Goal: Transaction & Acquisition: Purchase product/service

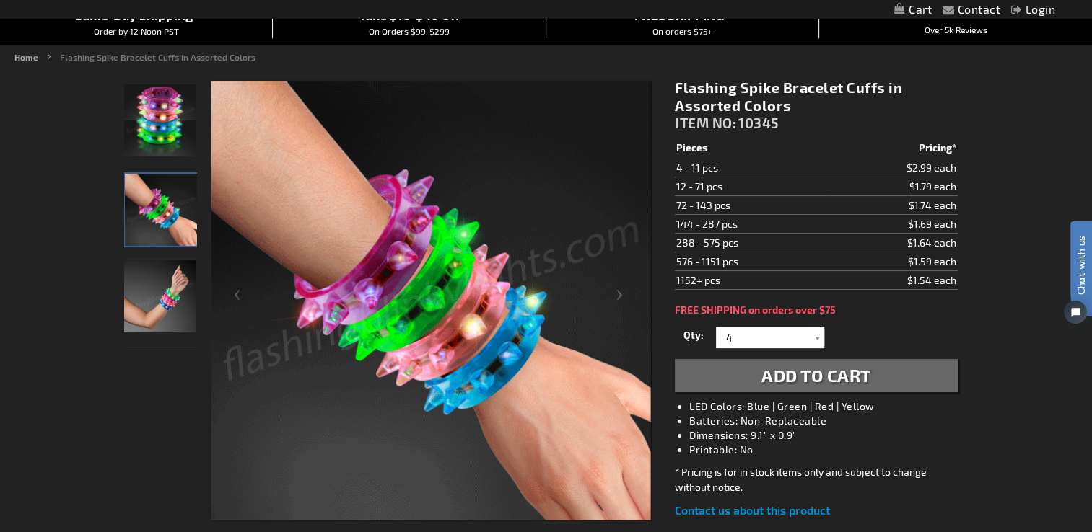
click at [146, 307] on img "Hand model displaying Light Up Assorted-Color Spiked Bracelet" at bounding box center [160, 296] width 72 height 72
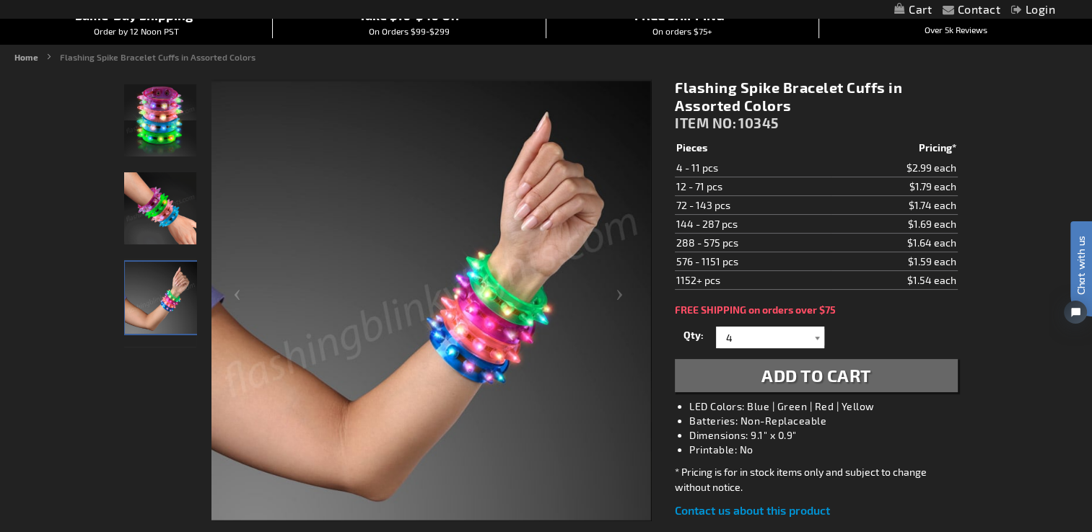
click at [813, 335] on div at bounding box center [817, 338] width 14 height 22
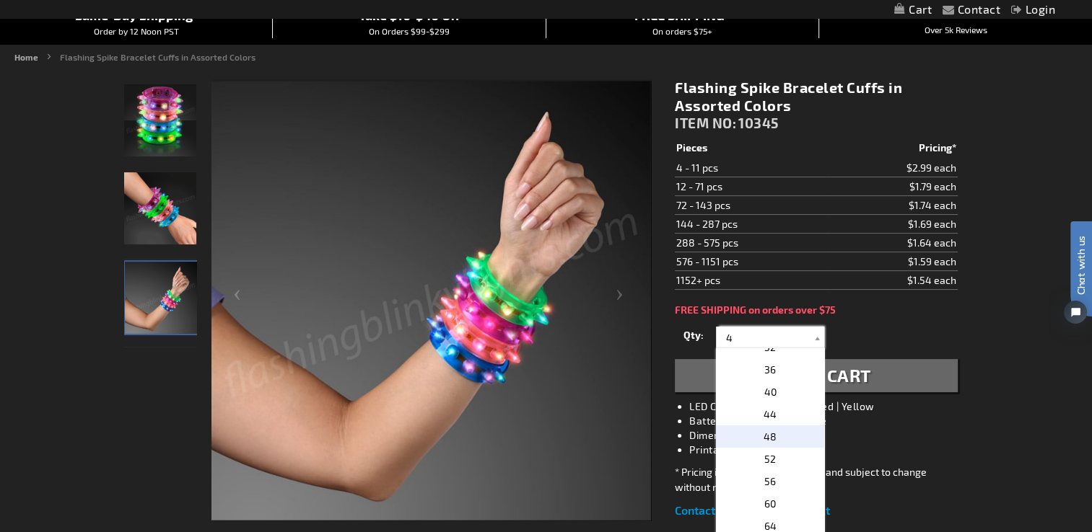
scroll to position [144, 0]
click at [776, 420] on p "40" at bounding box center [770, 416] width 108 height 22
type input "40"
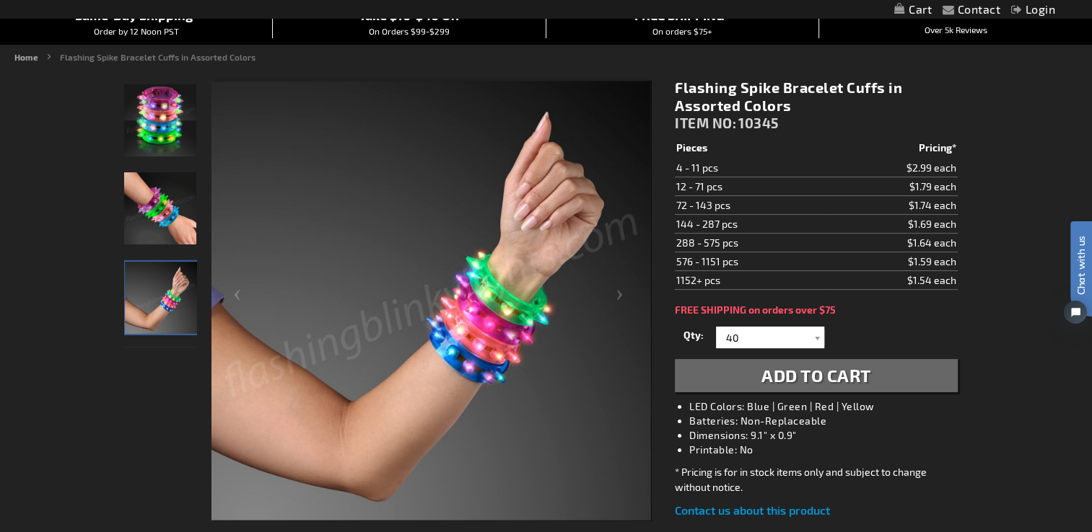
click at [900, 380] on button "Add to Cart" at bounding box center [816, 375] width 282 height 33
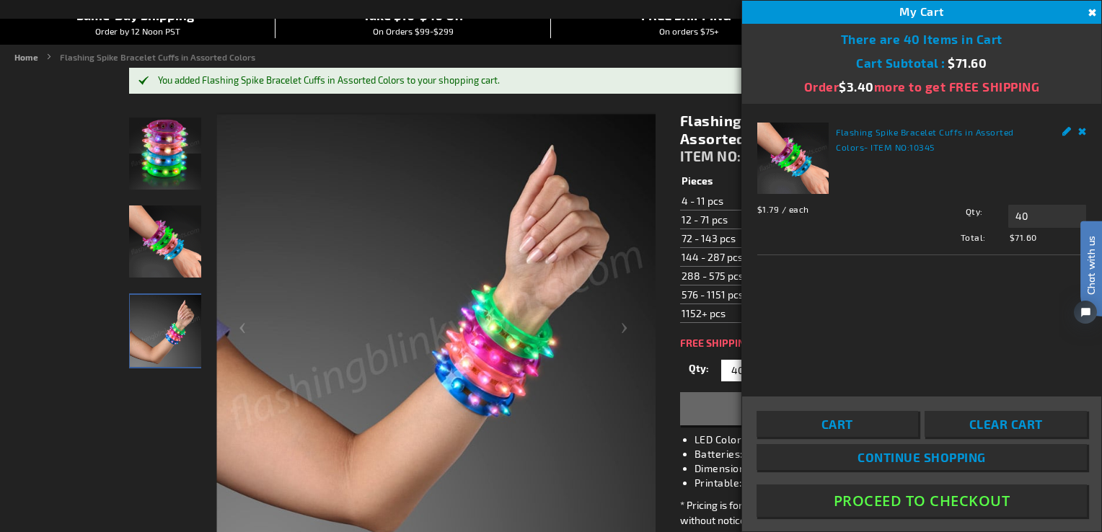
click at [895, 496] on button "Proceed To Checkout" at bounding box center [922, 501] width 330 height 32
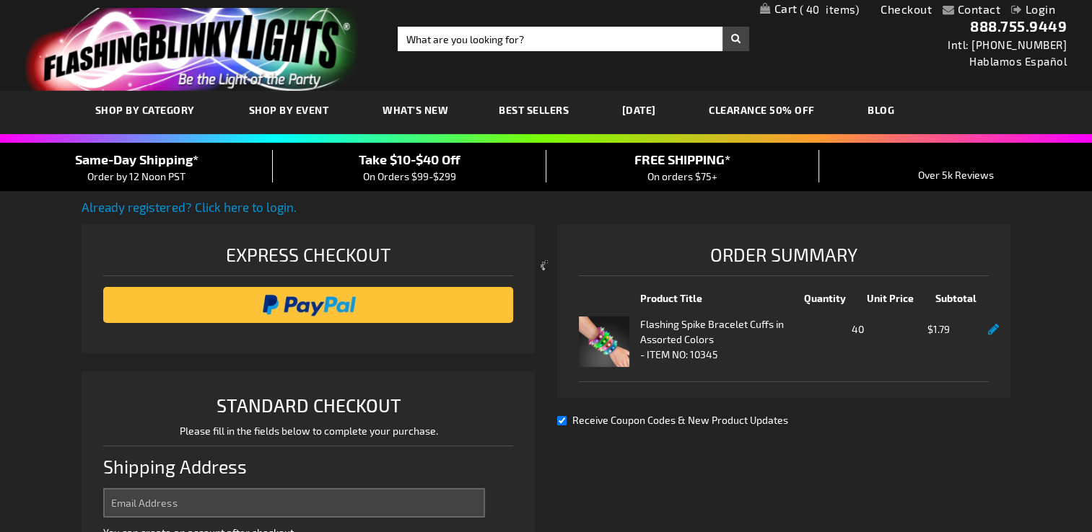
select select "US"
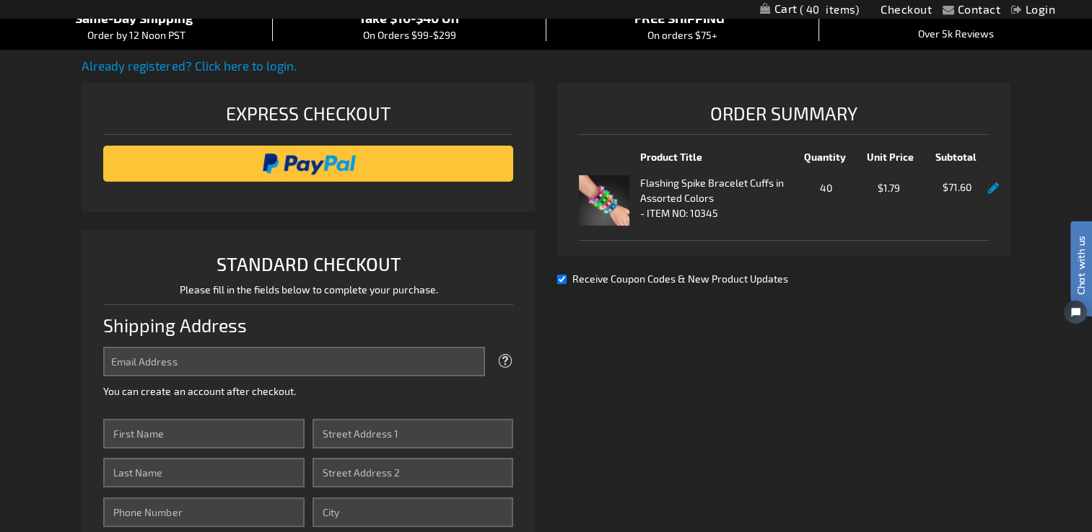
scroll to position [144, 0]
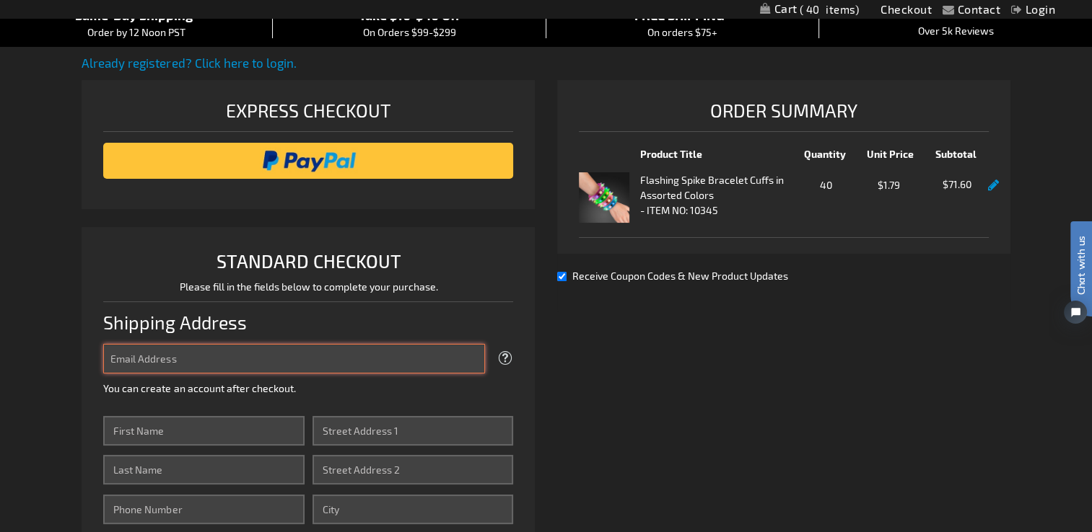
click at [339, 354] on input "Email Address" at bounding box center [294, 359] width 382 height 30
type input "mlandry@legacynursingrehab.com"
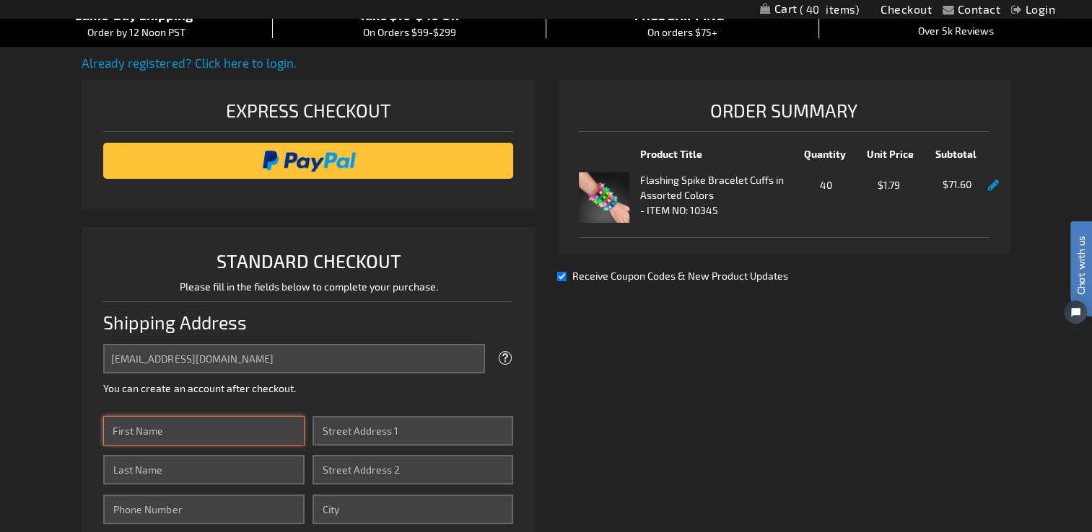
click at [251, 418] on input "First Name" at bounding box center [203, 431] width 201 height 30
type input "Meagan"
type input "Landry"
type input "(225) 718-4205"
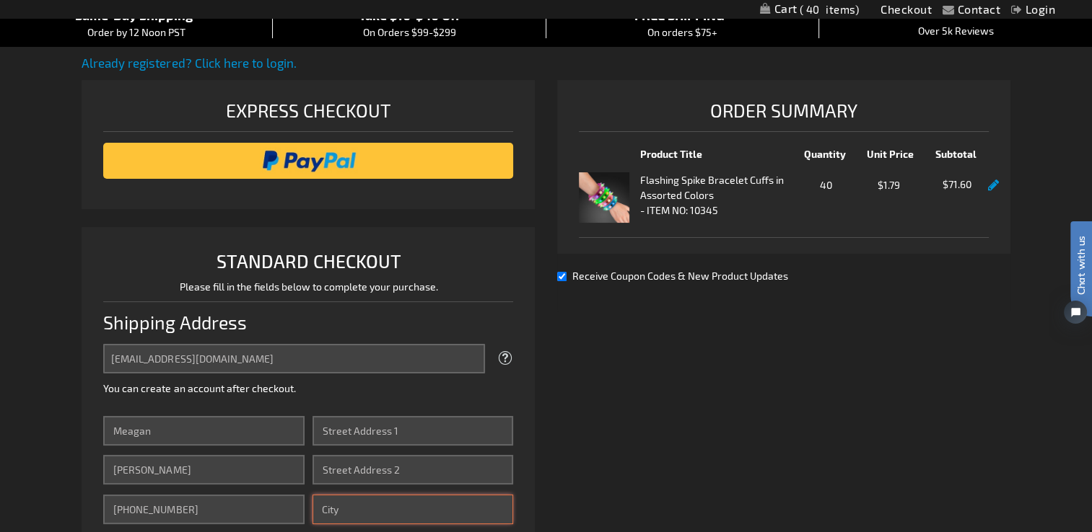
type input "Baton Rouge"
type input "70808"
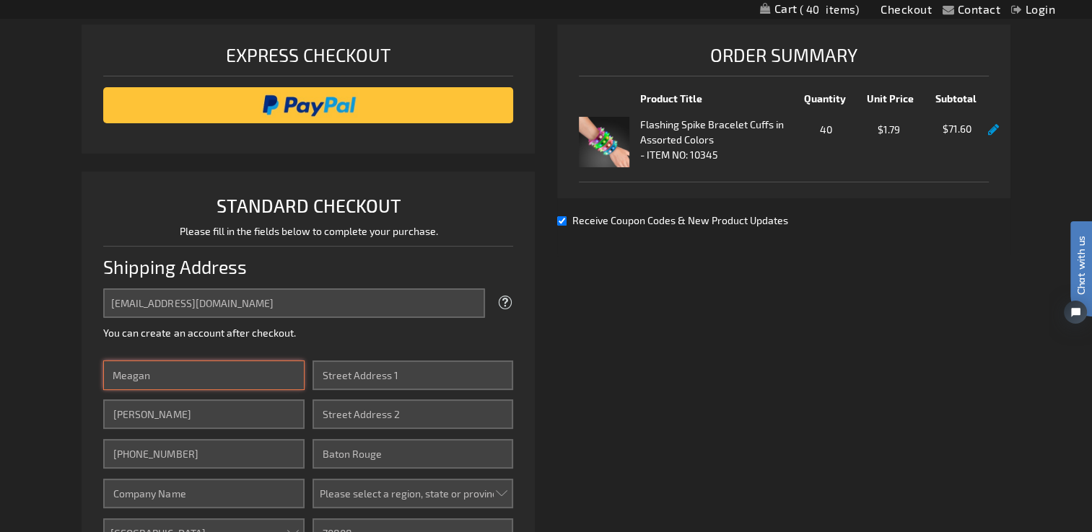
scroll to position [216, 0]
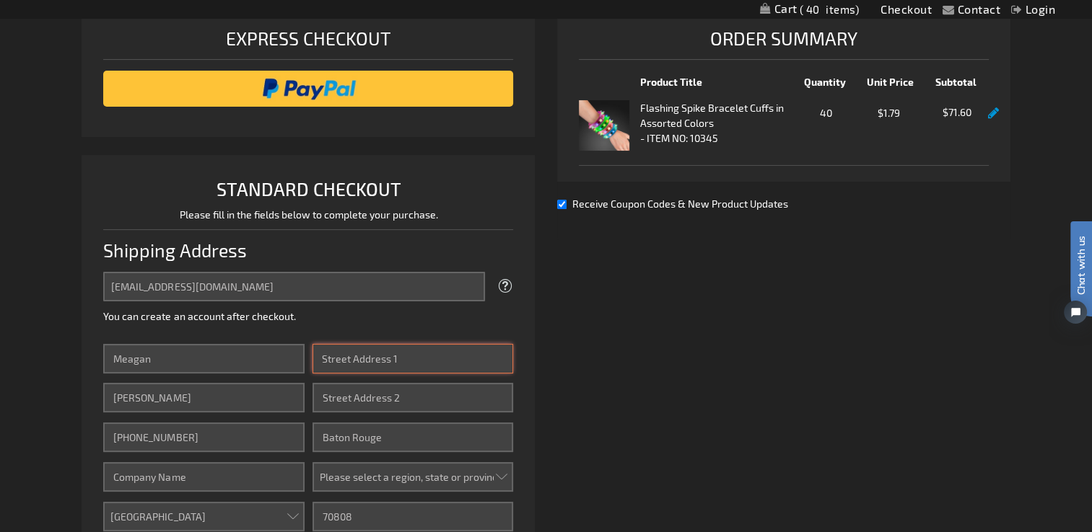
click at [338, 359] on input "Street Address: Line 1" at bounding box center [412, 359] width 201 height 30
type input "2431 South Acadian Thwy"
type input "Legacy Nursing and Rehabilitation"
type input "STE 100"
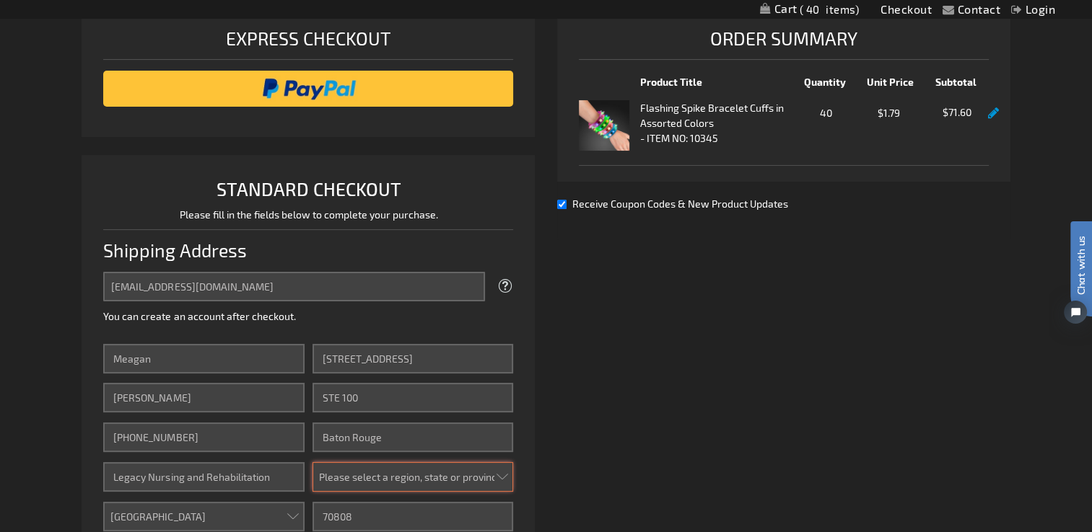
select select "28"
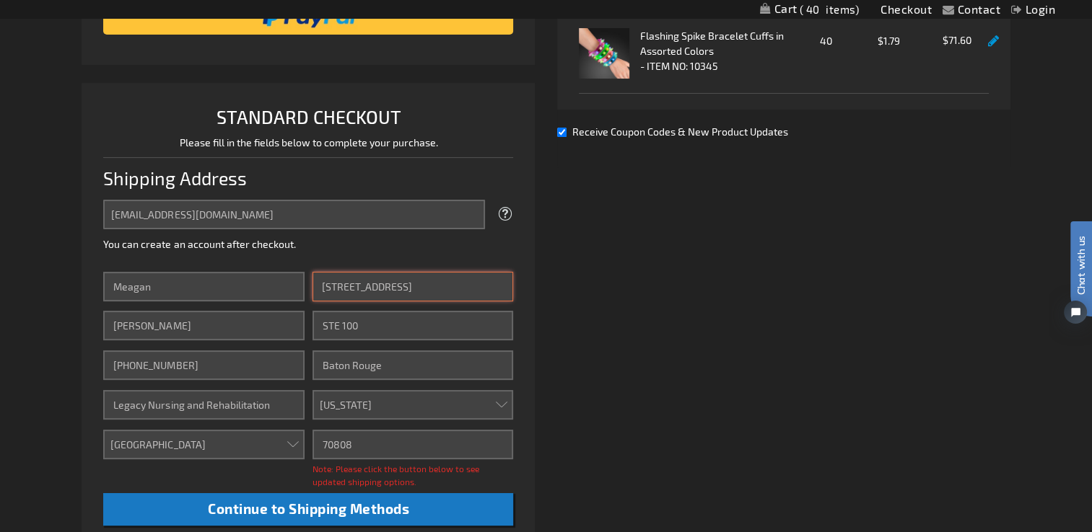
scroll to position [361, 0]
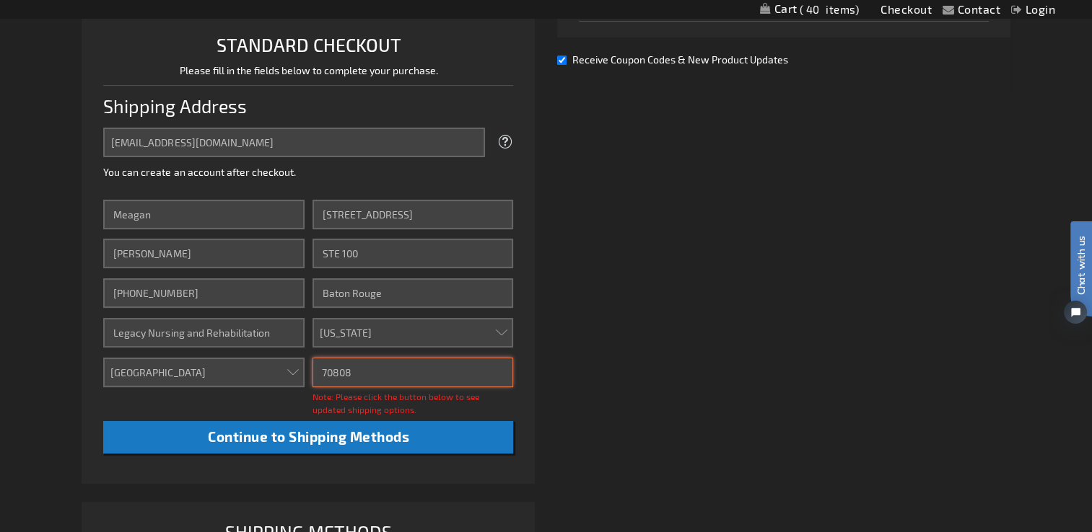
click at [444, 368] on input "70808" at bounding box center [412, 373] width 201 height 30
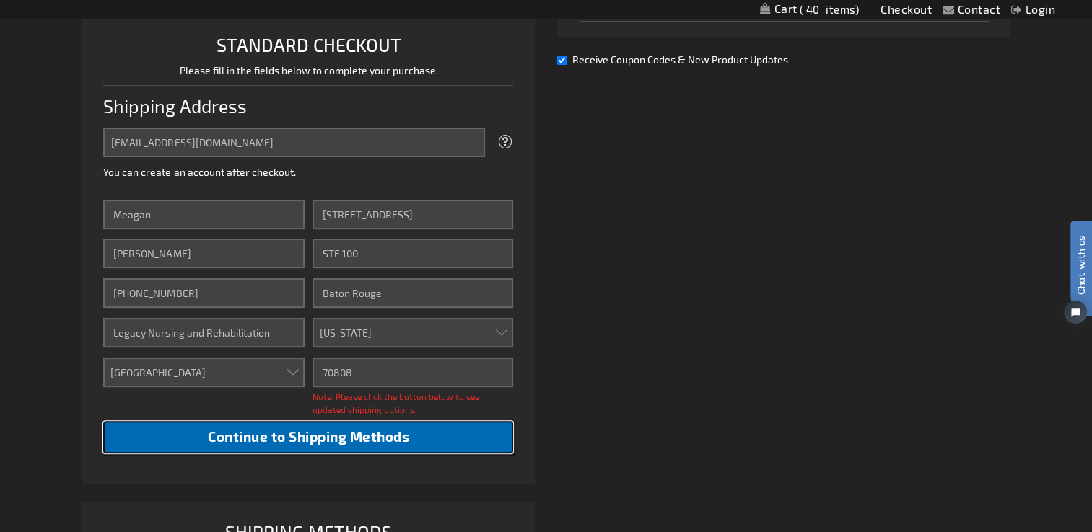
click at [435, 429] on button "Continue to Shipping Methods" at bounding box center [308, 437] width 410 height 32
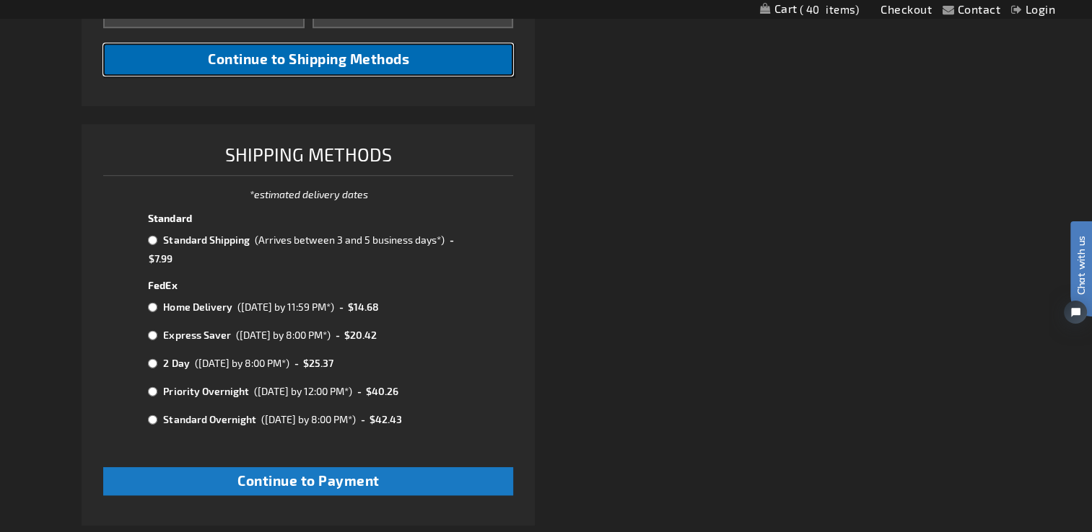
scroll to position [722, 0]
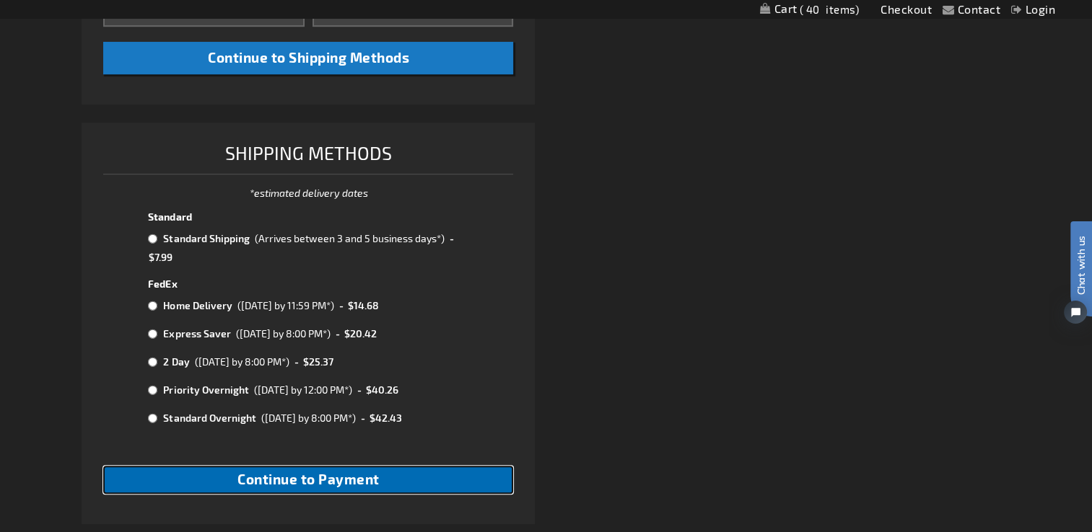
click at [377, 483] on span "Continue to Payment" at bounding box center [308, 479] width 142 height 17
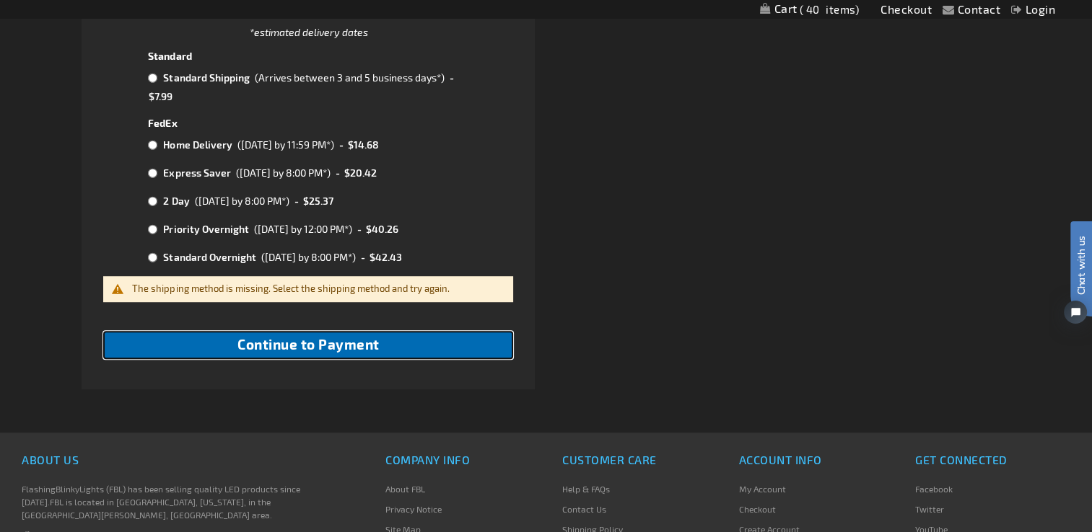
scroll to position [794, 0]
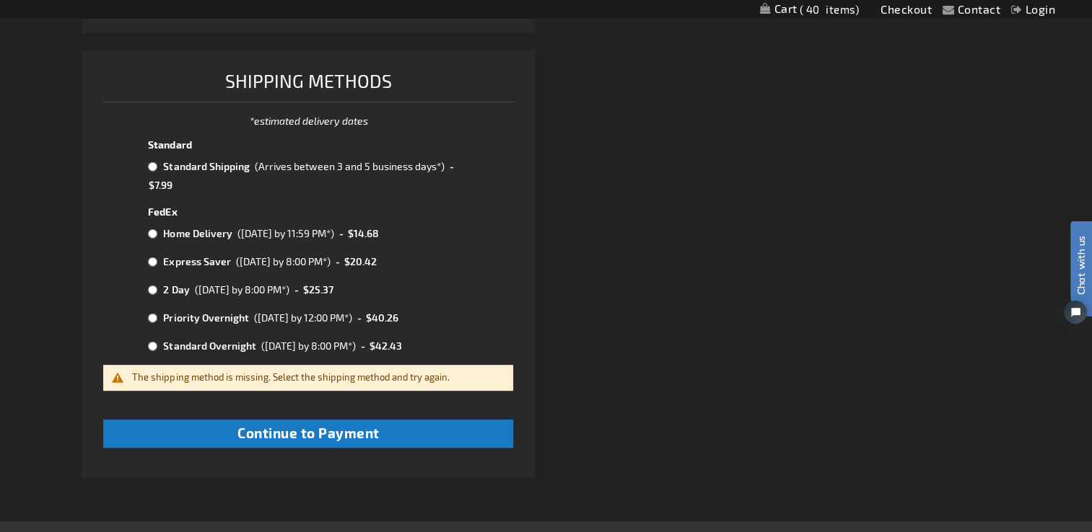
click at [150, 171] on input "radio" at bounding box center [152, 167] width 9 height 12
radio input "true"
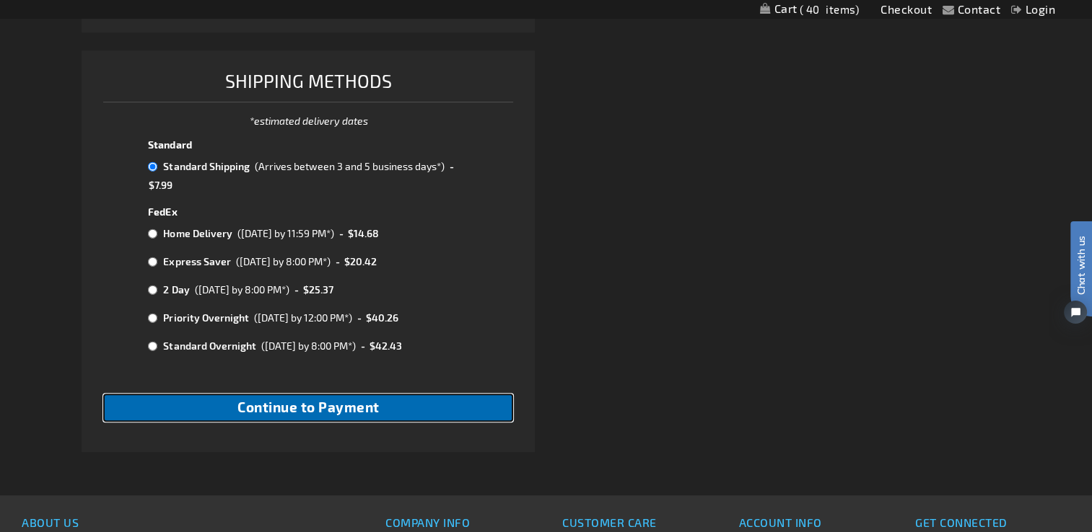
click at [271, 405] on span "Continue to Payment" at bounding box center [308, 407] width 142 height 17
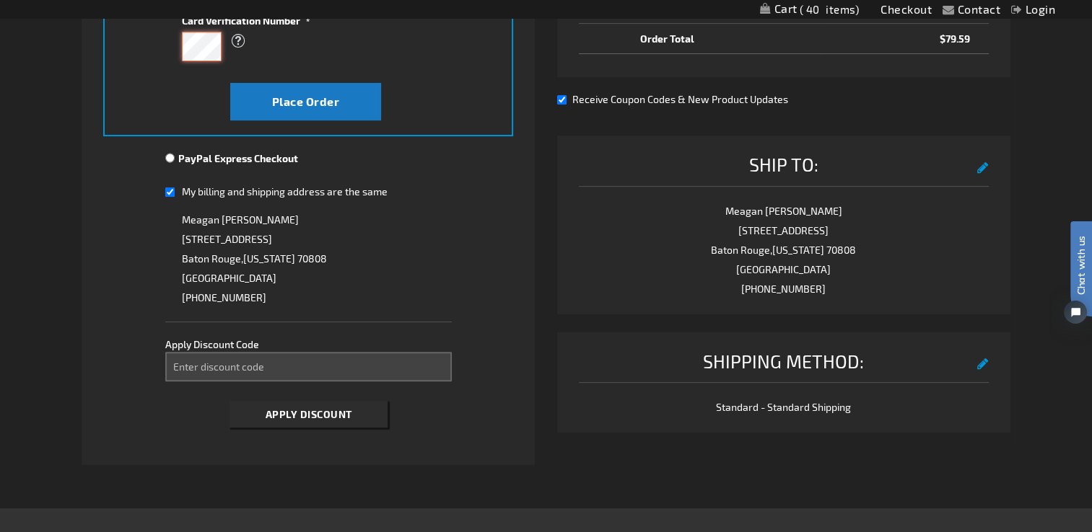
scroll to position [433, 0]
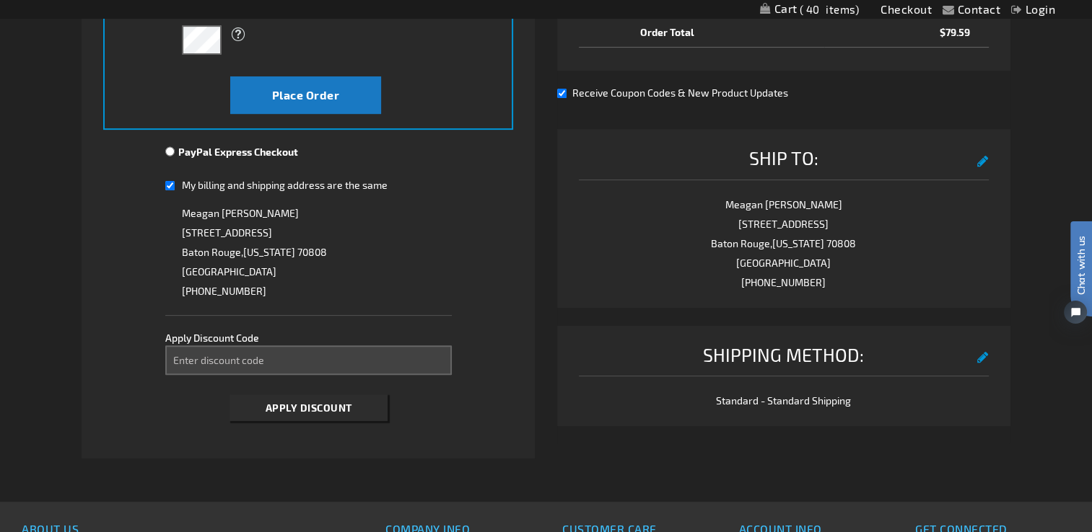
click at [981, 354] on button "edit" at bounding box center [983, 356] width 12 height 26
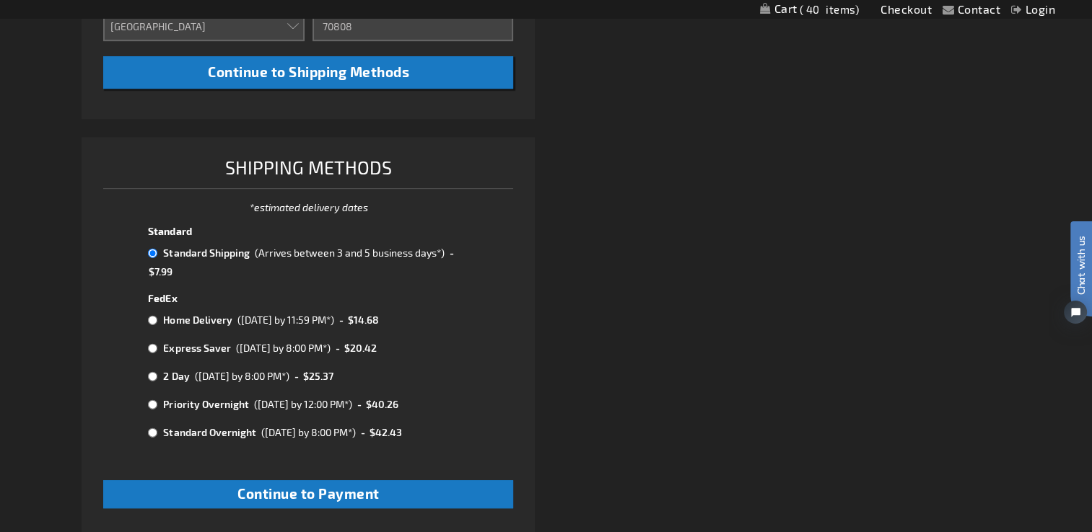
scroll to position [732, 0]
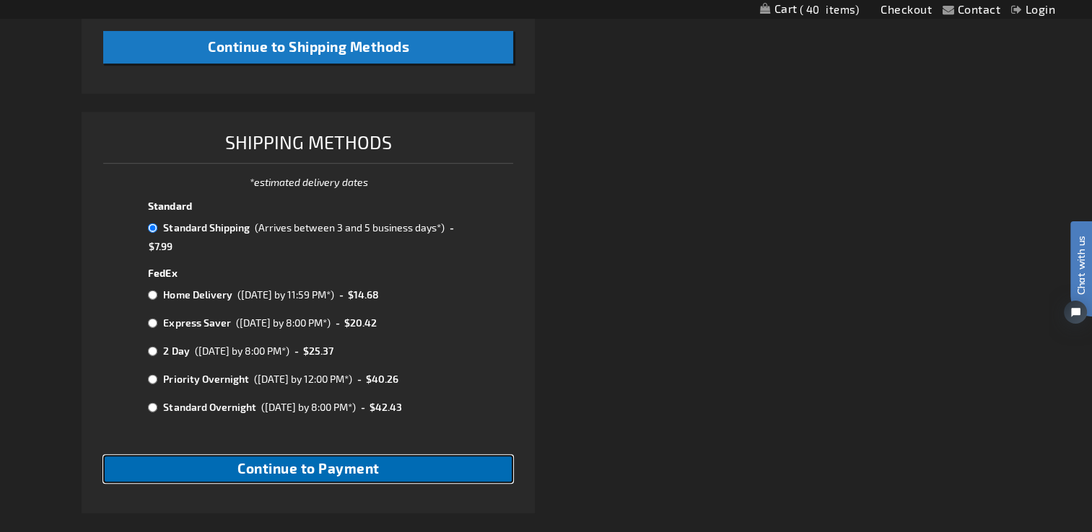
click at [351, 463] on span "Continue to Payment" at bounding box center [308, 468] width 142 height 17
checkbox input "true"
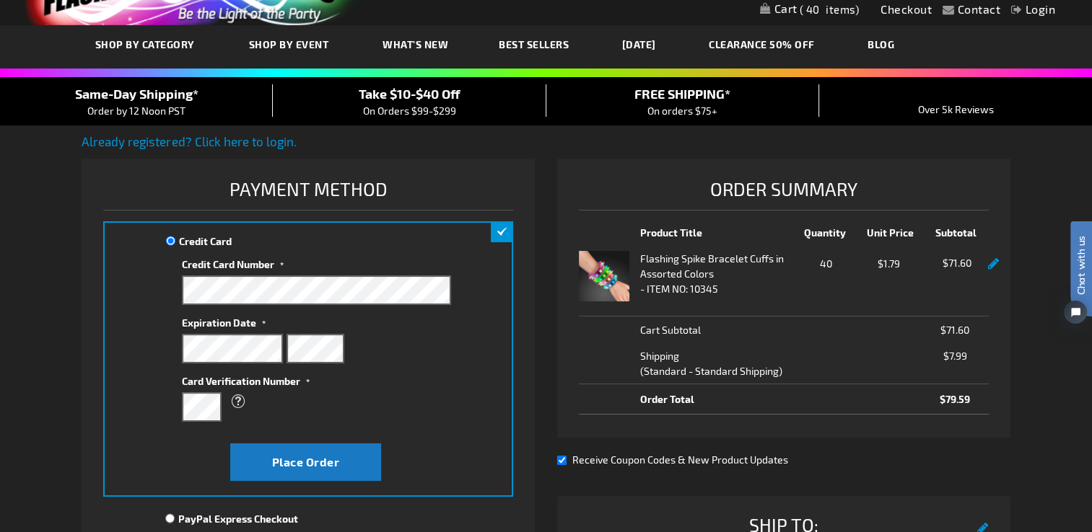
scroll to position [144, 0]
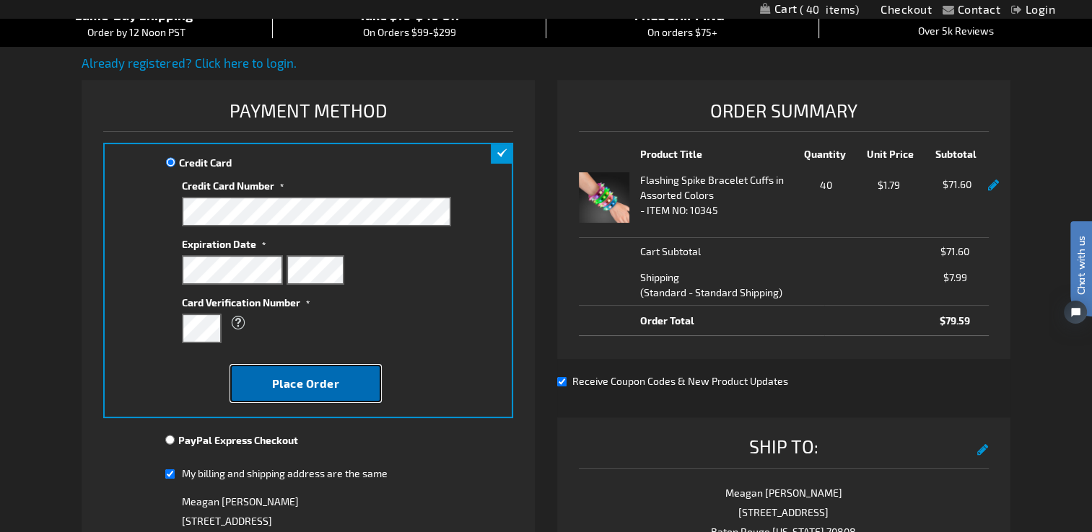
click at [335, 384] on span "Place Order" at bounding box center [306, 384] width 68 height 14
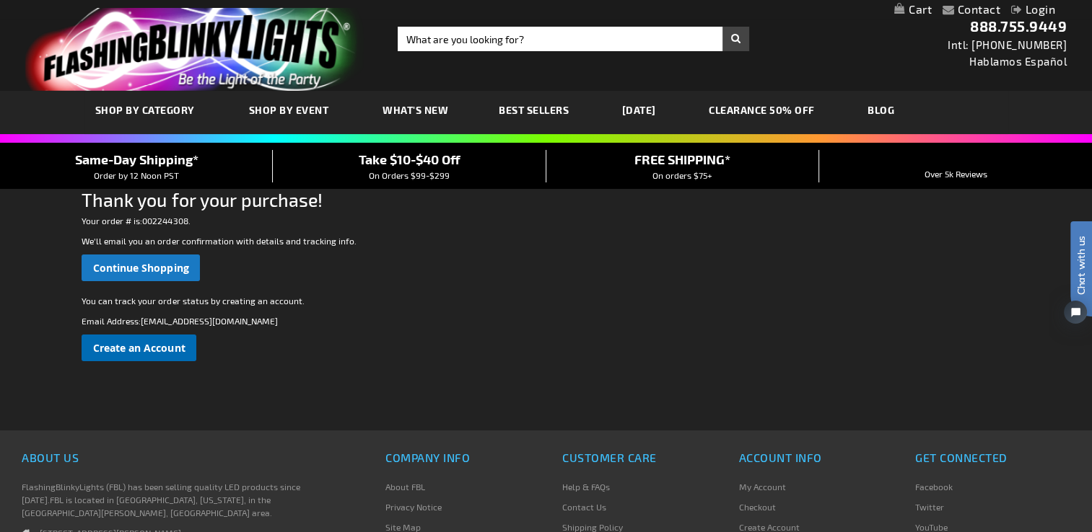
click at [140, 344] on span "Create an Account" at bounding box center [139, 348] width 92 height 14
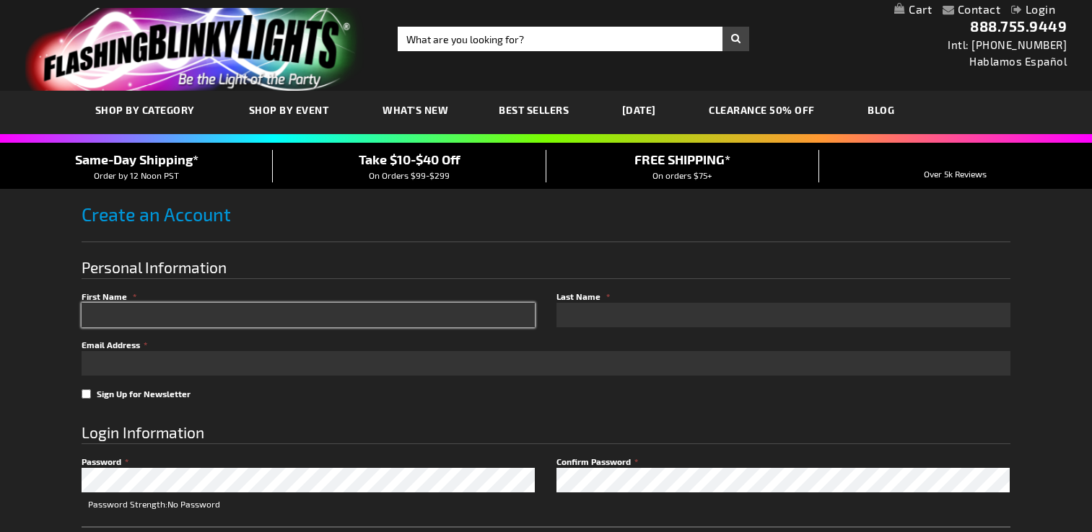
drag, startPoint x: 0, startPoint y: 0, endPoint x: 316, endPoint y: 313, distance: 444.9
click at [316, 313] on input "First Name" at bounding box center [308, 315] width 453 height 25
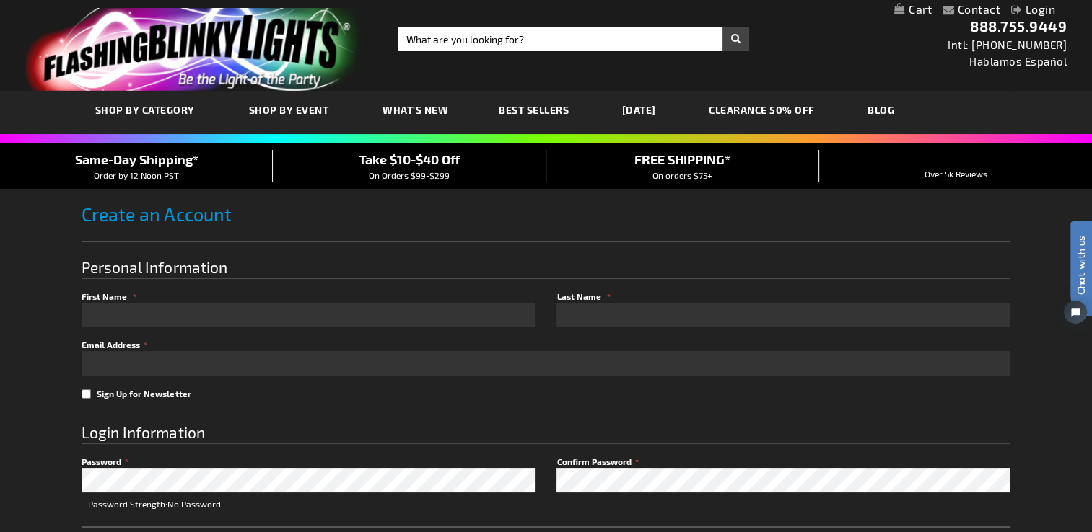
click at [214, 299] on label "First Name" at bounding box center [308, 296] width 453 height 13
click at [0, 0] on input "Meagan" at bounding box center [0, 0] width 0 height 0
